Goal: Information Seeking & Learning: Learn about a topic

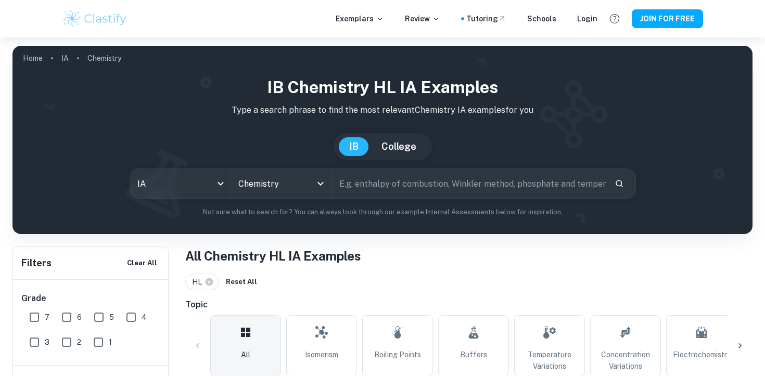
scroll to position [223, 0]
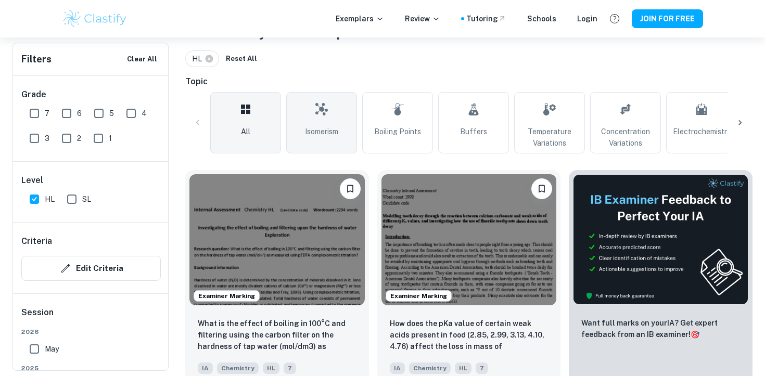
click at [297, 130] on link "Isomerism" at bounding box center [321, 122] width 71 height 61
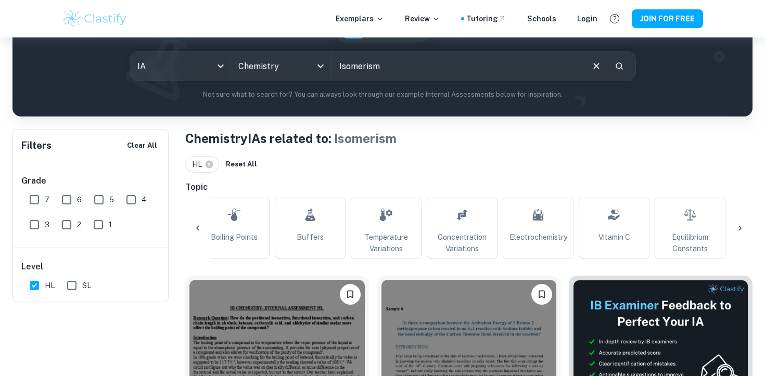
scroll to position [135, 0]
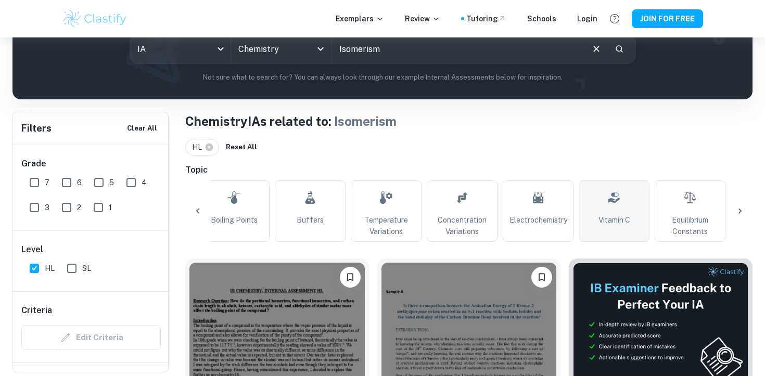
click at [629, 205] on link "Vitamin C" at bounding box center [614, 211] width 71 height 61
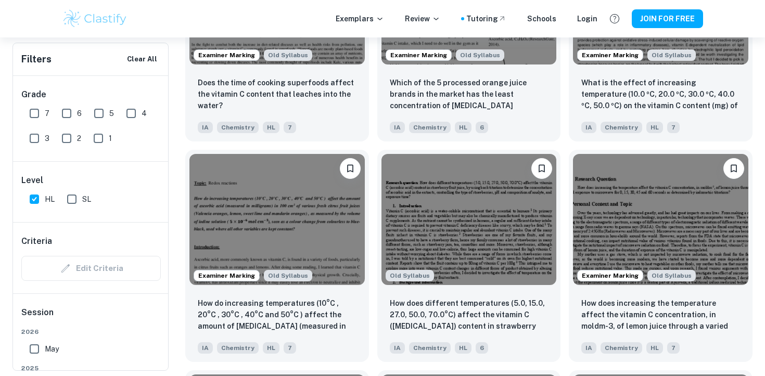
scroll to position [1150, 0]
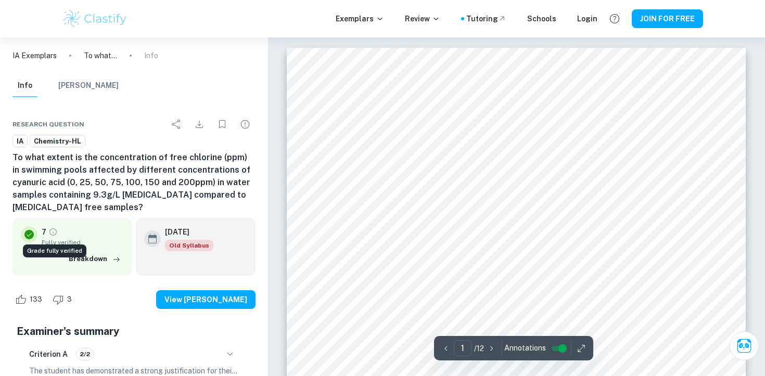
click at [52, 229] on icon "Grade fully verified" at bounding box center [52, 232] width 9 height 9
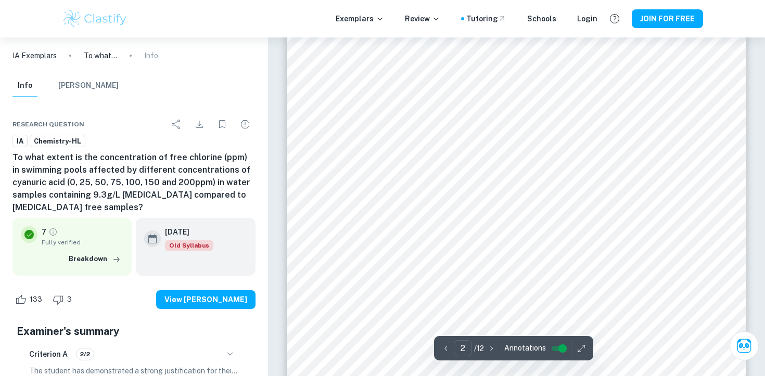
scroll to position [1050, 0]
type input "1"
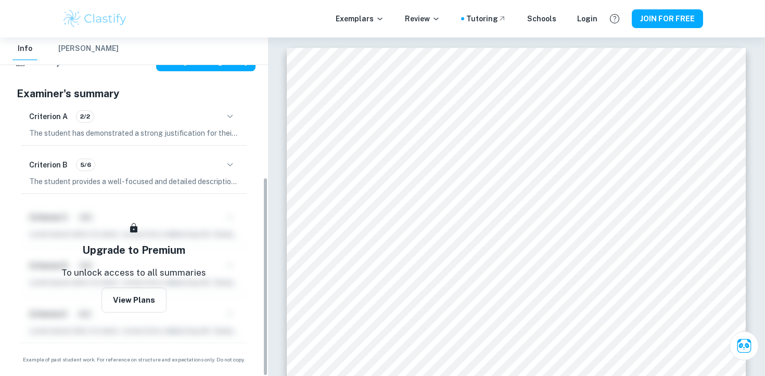
scroll to position [0, 0]
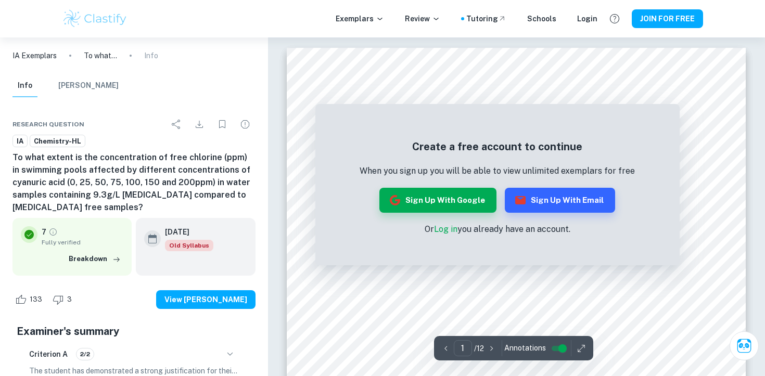
click at [117, 165] on h6 "To what extent is the concentration of free chlorine (ppm) in swimming pools af…" at bounding box center [133, 183] width 243 height 62
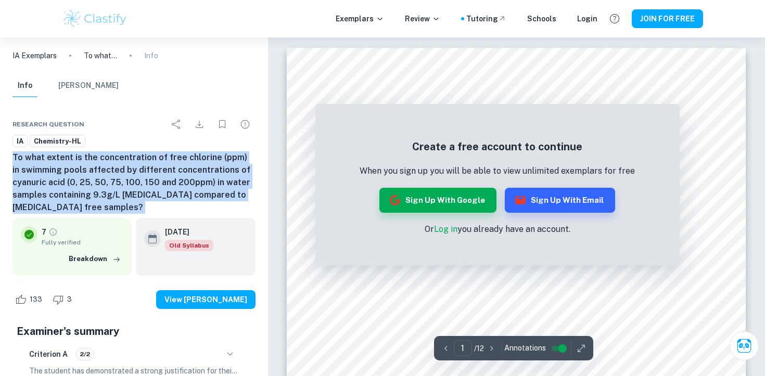
click at [117, 165] on h6 "To what extent is the concentration of free chlorine (ppm) in swimming pools af…" at bounding box center [133, 183] width 243 height 62
copy div "To what extent is the concentration of free chlorine (ppm) in swimming pools af…"
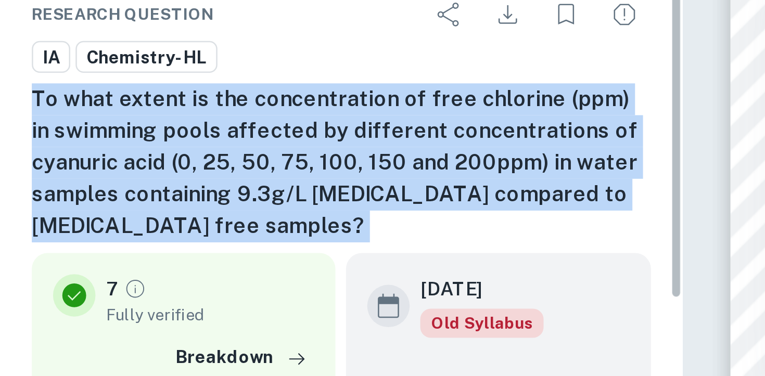
click at [95, 196] on h6 "To what extent is the concentration of free chlorine (ppm) in swimming pools af…" at bounding box center [133, 183] width 243 height 62
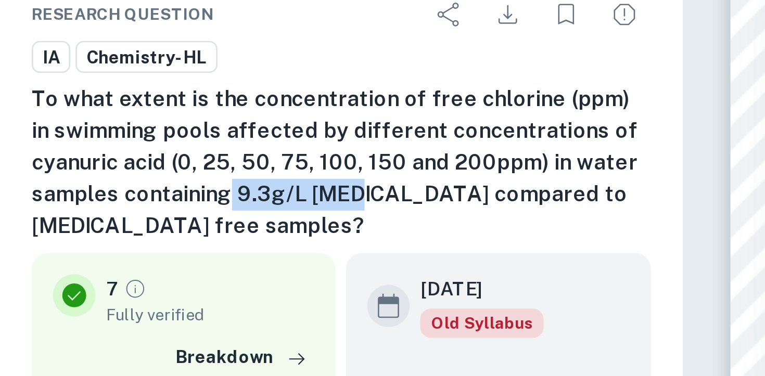
drag, startPoint x: 87, startPoint y: 194, endPoint x: 136, endPoint y: 194, distance: 48.9
click at [136, 194] on h6 "To what extent is the concentration of free chlorine (ppm) in swimming pools af…" at bounding box center [133, 183] width 243 height 62
copy h6 "9.3g/L urea"
